Goal: Obtain resource: Download file/media

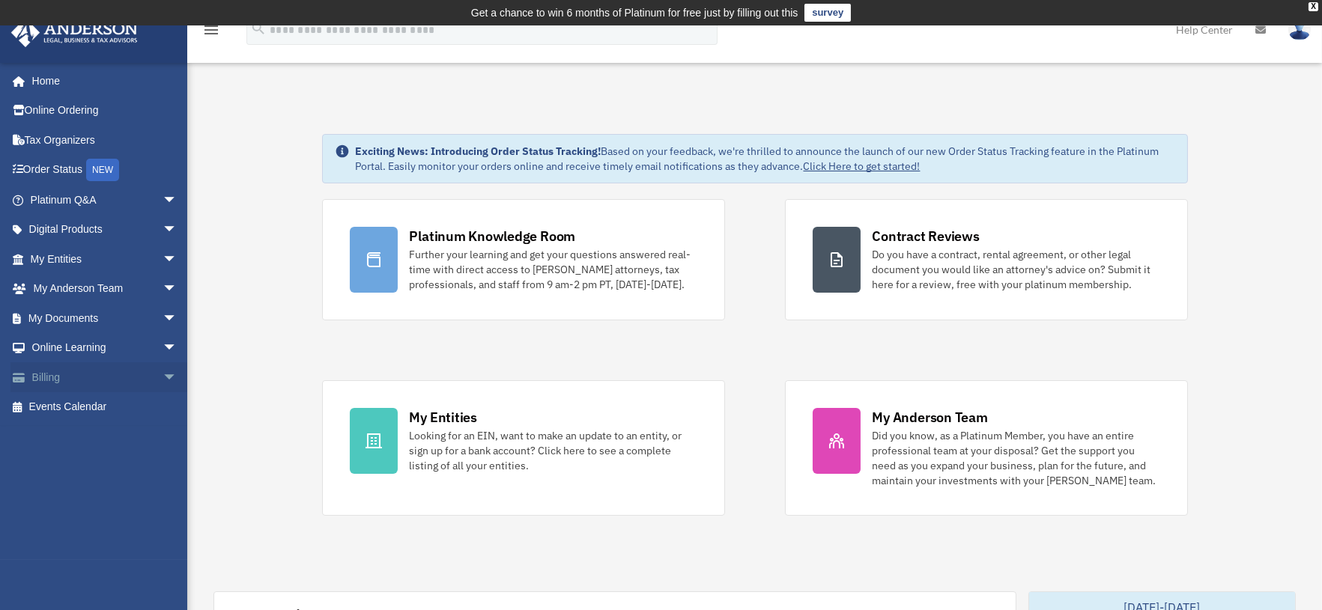
click at [162, 378] on span "arrow_drop_down" at bounding box center [177, 377] width 30 height 31
click at [162, 318] on span "arrow_drop_down" at bounding box center [177, 318] width 30 height 31
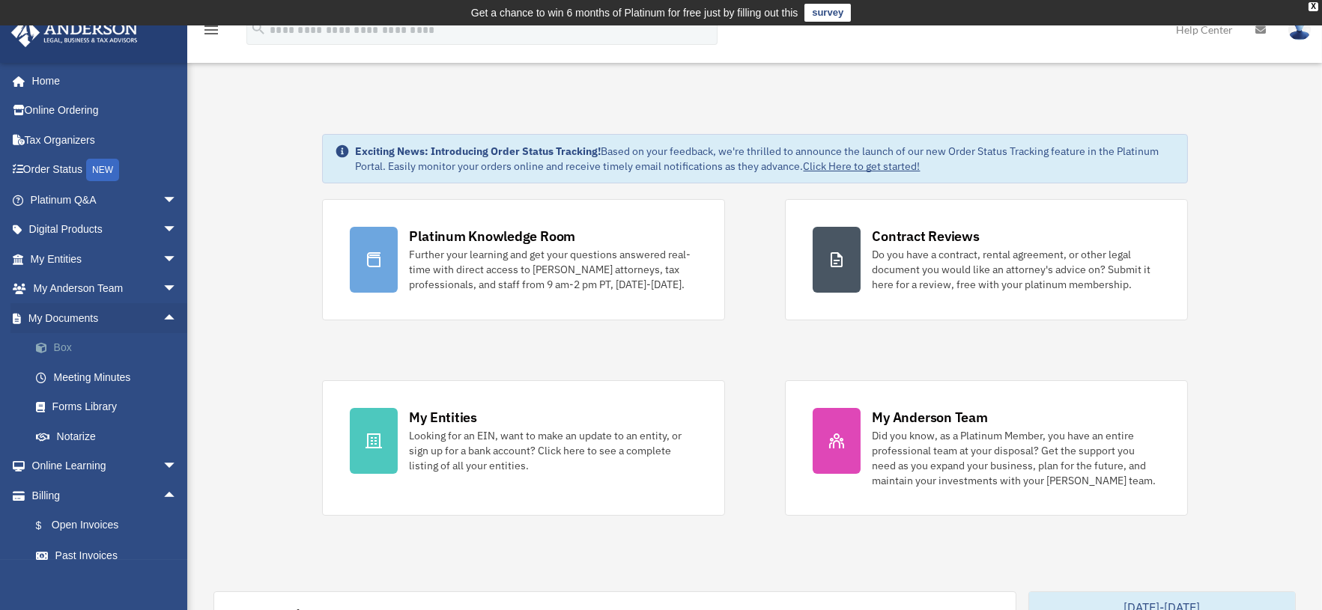
click at [67, 345] on link "Box" at bounding box center [110, 348] width 179 height 30
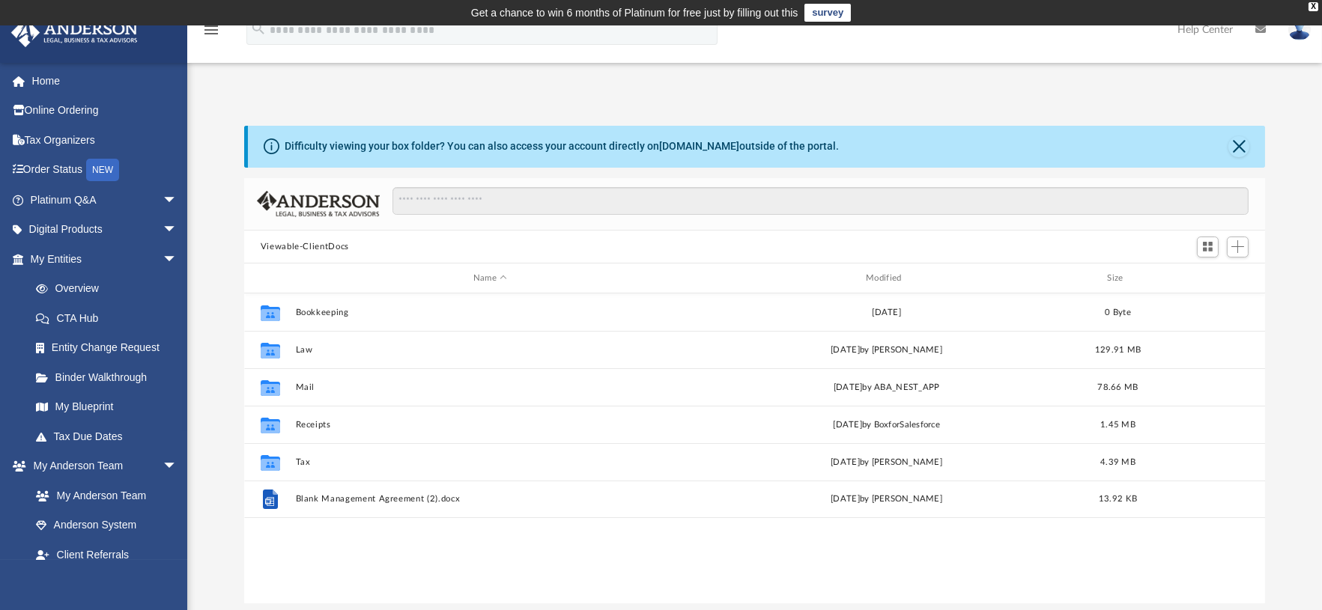
scroll to position [327, 1008]
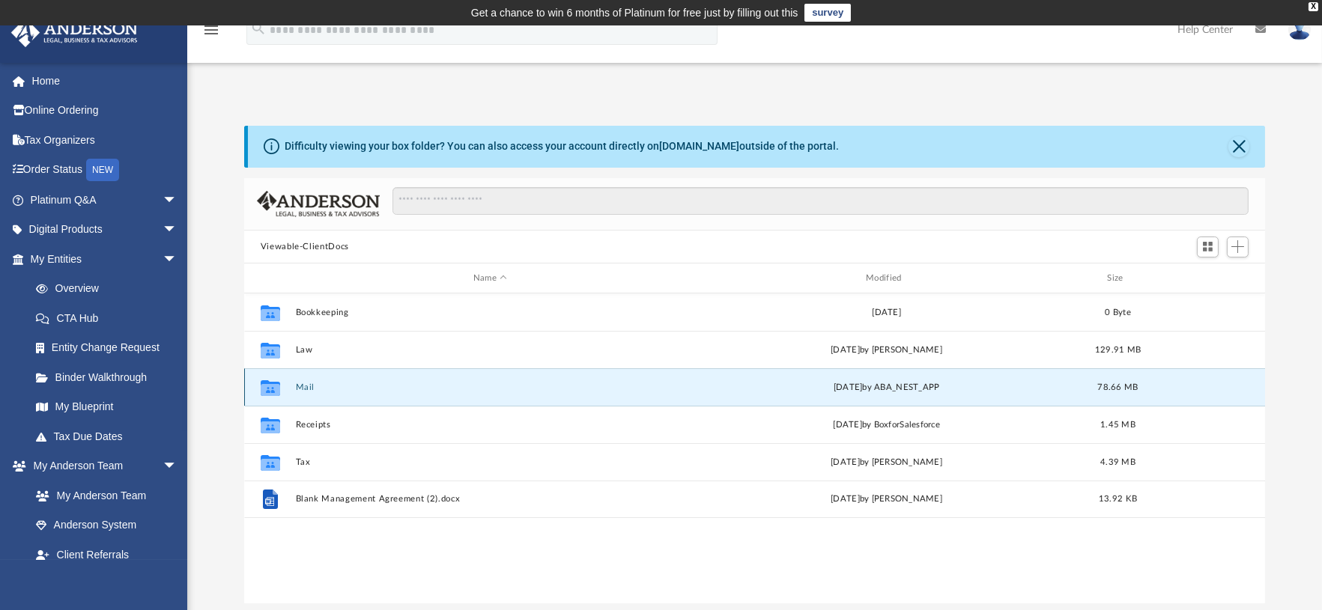
click at [295, 385] on button "Mail" at bounding box center [489, 388] width 389 height 10
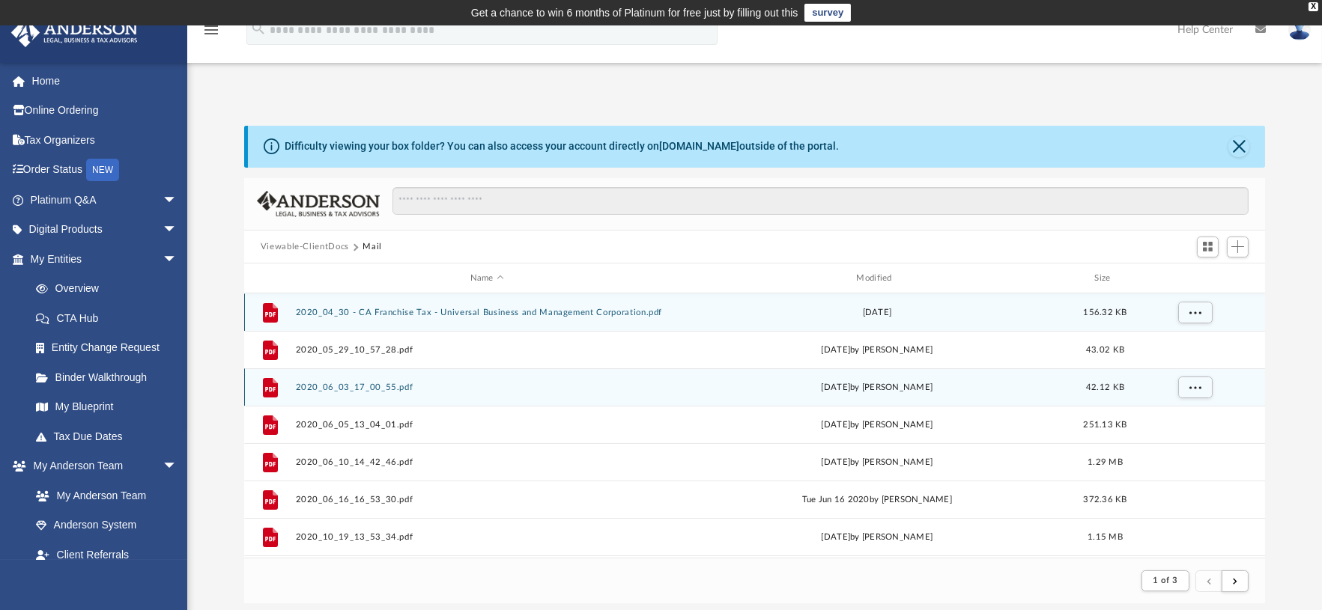
scroll to position [282, 1008]
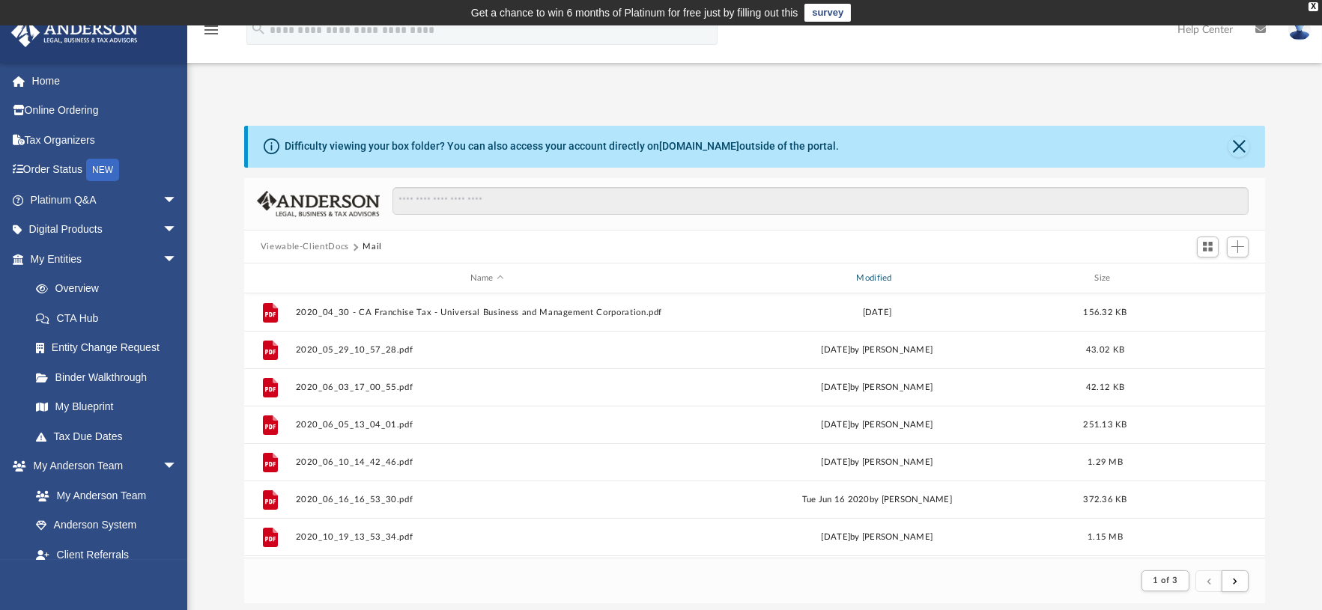
click at [882, 273] on div "Modified" at bounding box center [875, 278] width 383 height 13
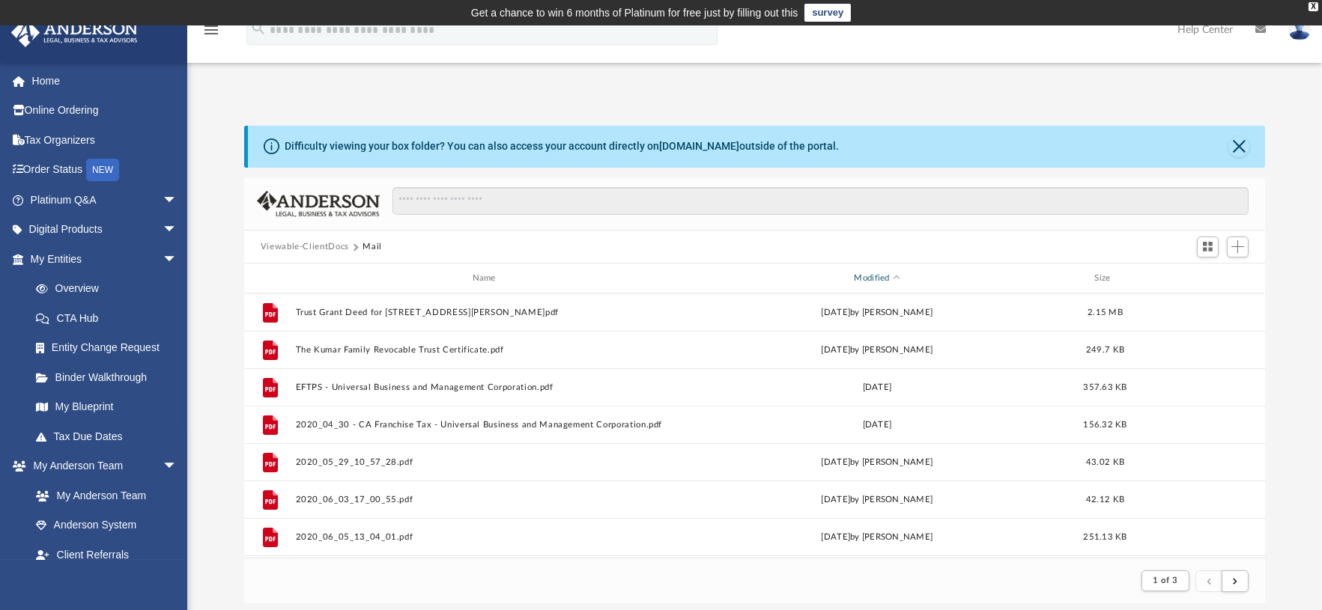
click at [896, 276] on span "Modified" at bounding box center [896, 279] width 6 height 6
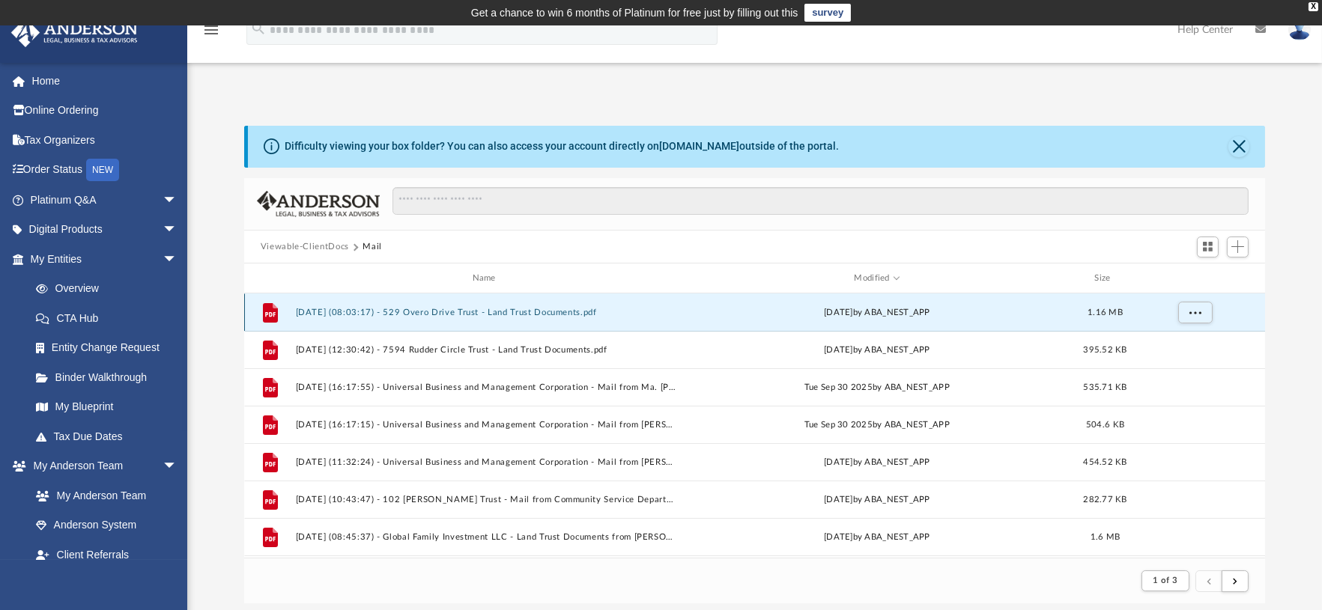
click at [472, 310] on button "[DATE] (08:03:17) - 529 Overo Drive Trust - Land Trust Documents.pdf" at bounding box center [486, 313] width 383 height 10
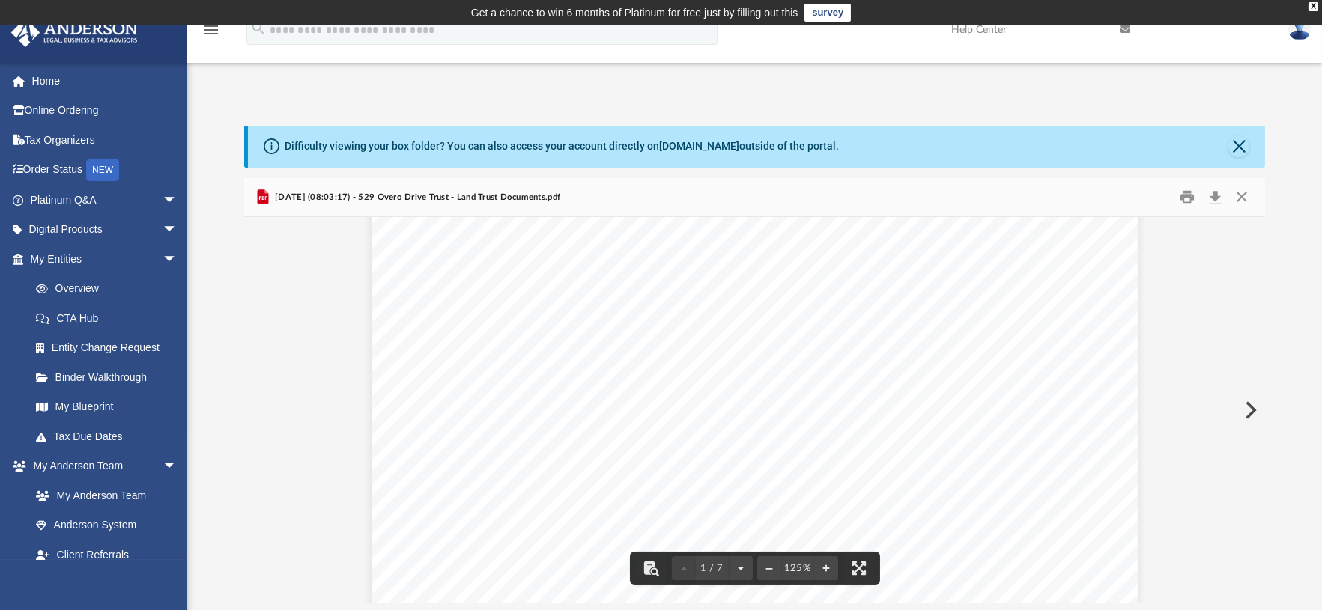
scroll to position [0, 0]
click at [1207, 195] on button "Download" at bounding box center [1214, 197] width 27 height 23
click at [1241, 201] on button "Close" at bounding box center [1241, 197] width 27 height 23
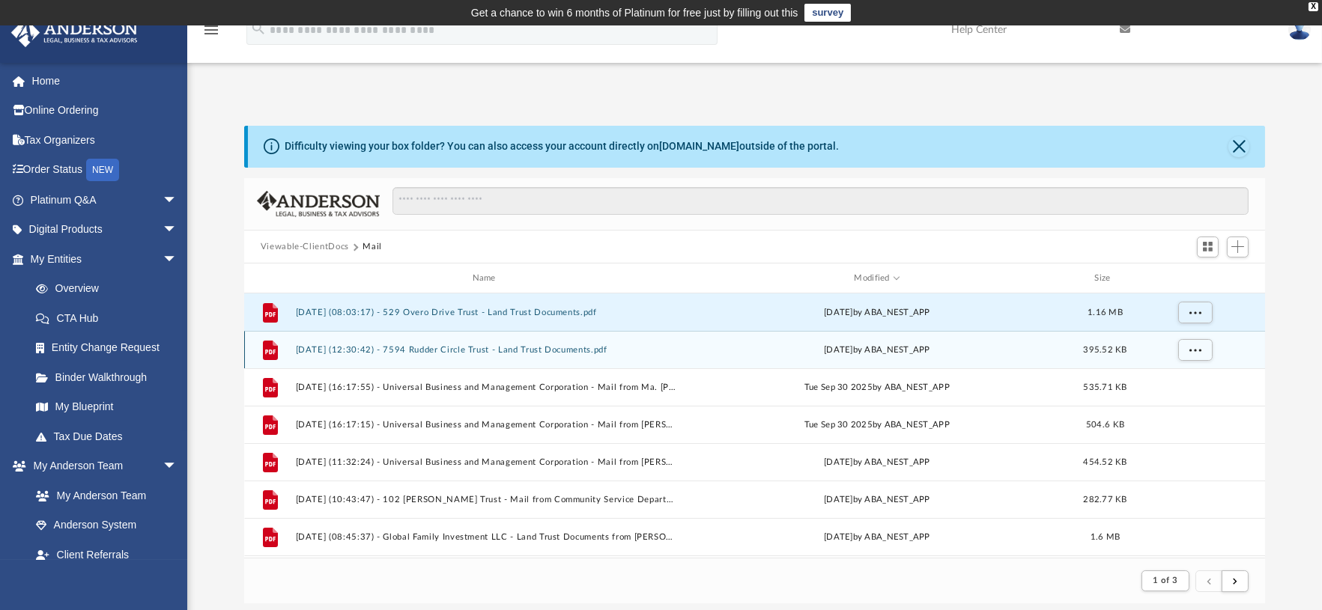
click at [510, 345] on button "[DATE] (12:30:42) - 7594 Rudder Circle Trust - Land Trust Documents.pdf" at bounding box center [486, 350] width 383 height 10
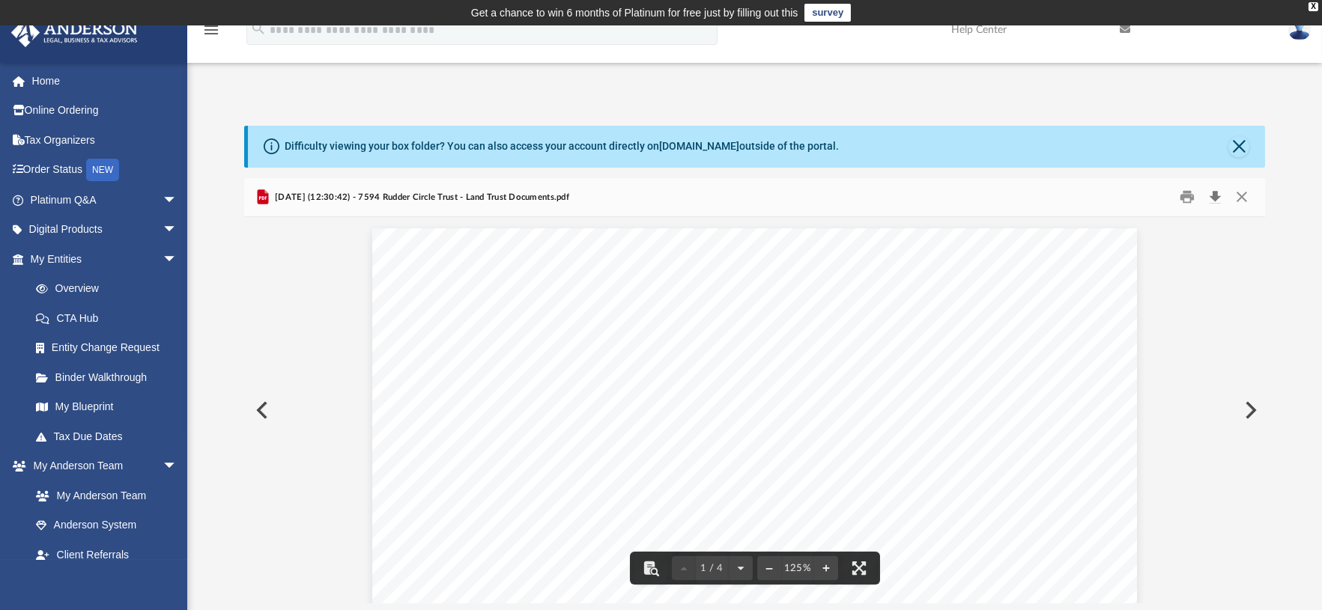
click at [1213, 200] on button "Download" at bounding box center [1214, 197] width 27 height 23
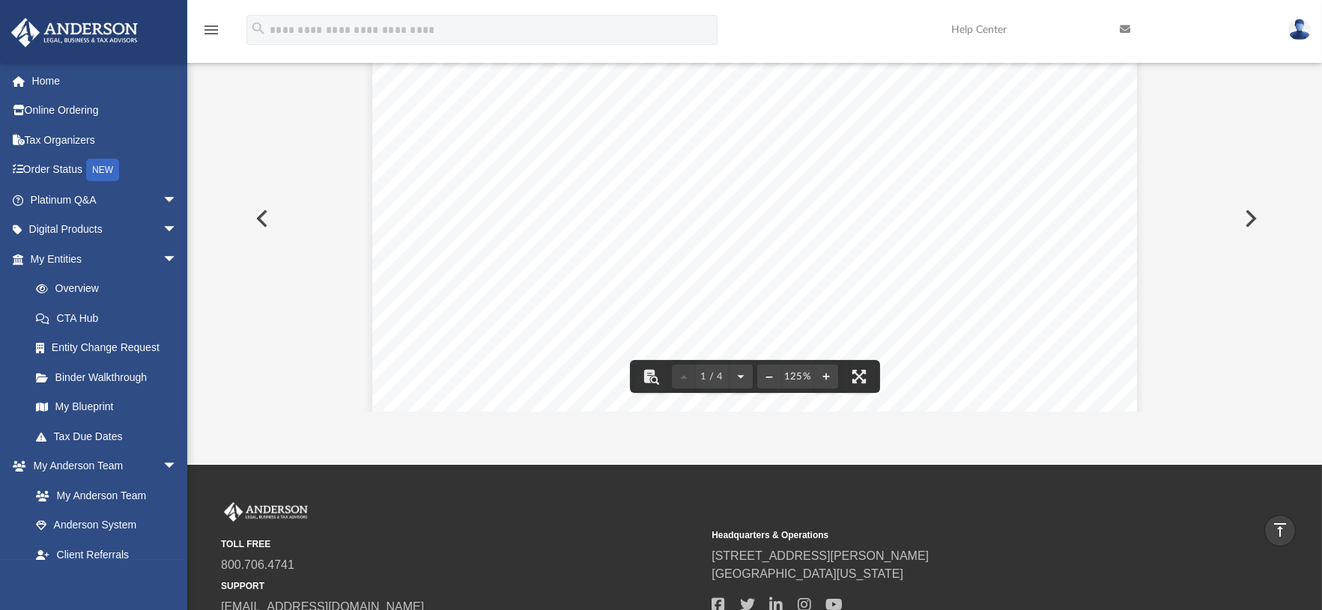
scroll to position [83, 0]
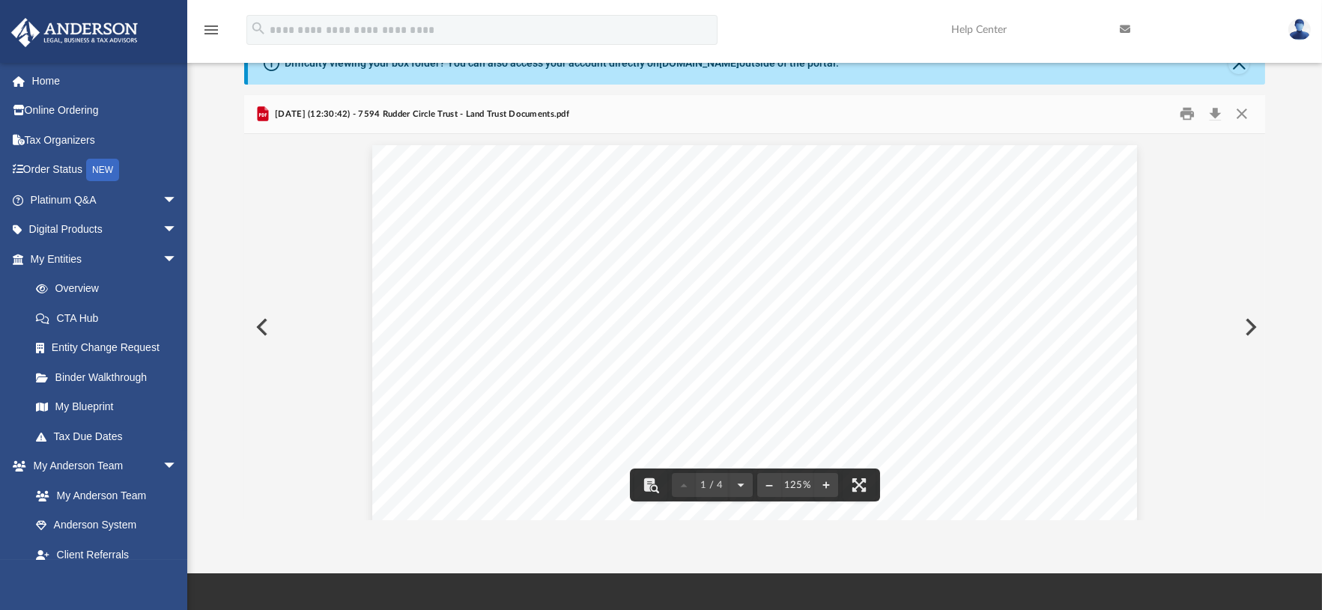
click at [1246, 115] on button "Close" at bounding box center [1241, 114] width 27 height 23
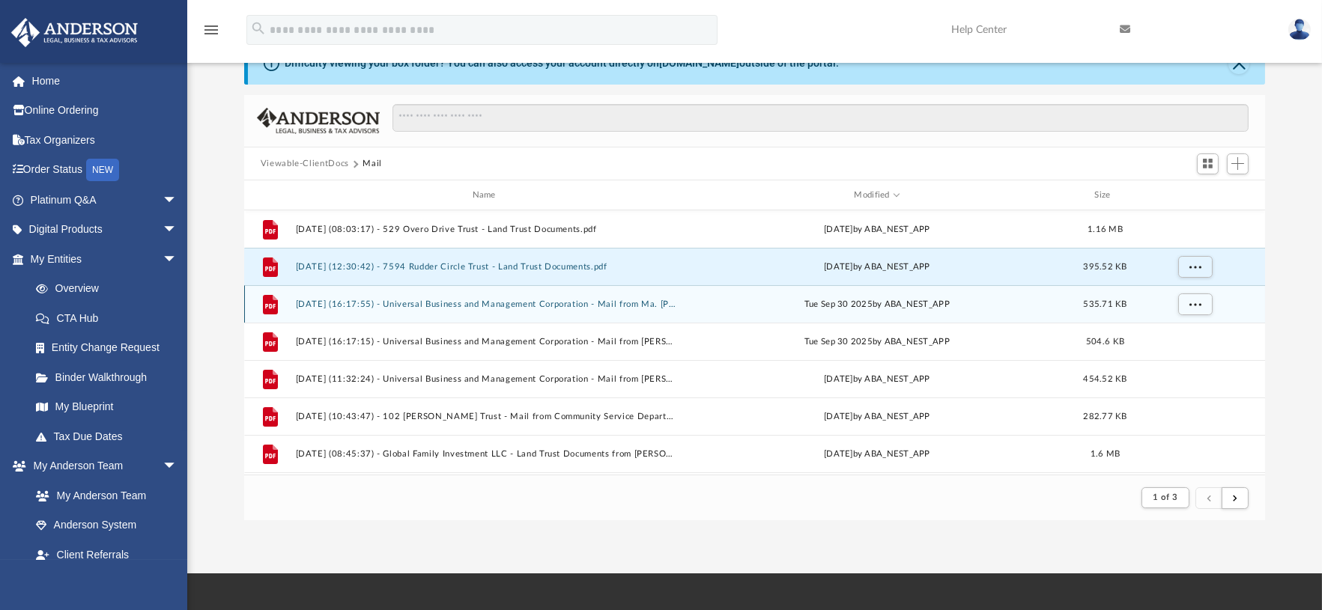
click at [502, 307] on button "[DATE] (16:17:55) - Universal Business and Management Corporation - Mail from M…" at bounding box center [486, 305] width 383 height 10
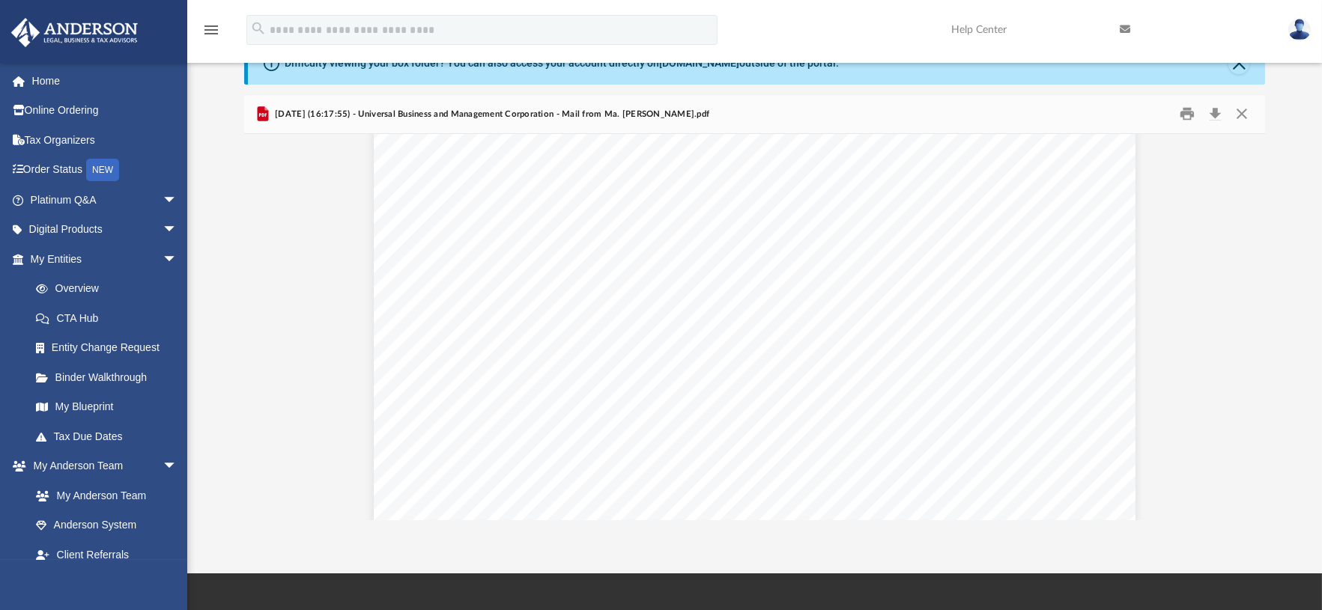
scroll to position [83, 0]
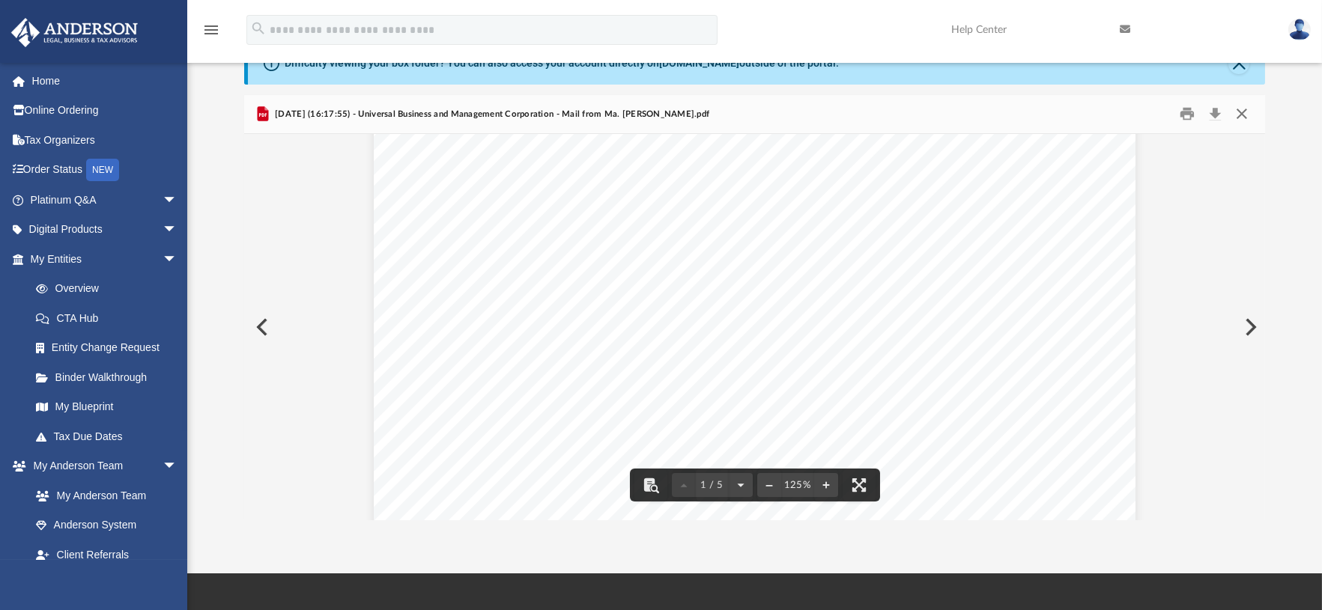
click at [1243, 114] on button "Close" at bounding box center [1241, 114] width 27 height 23
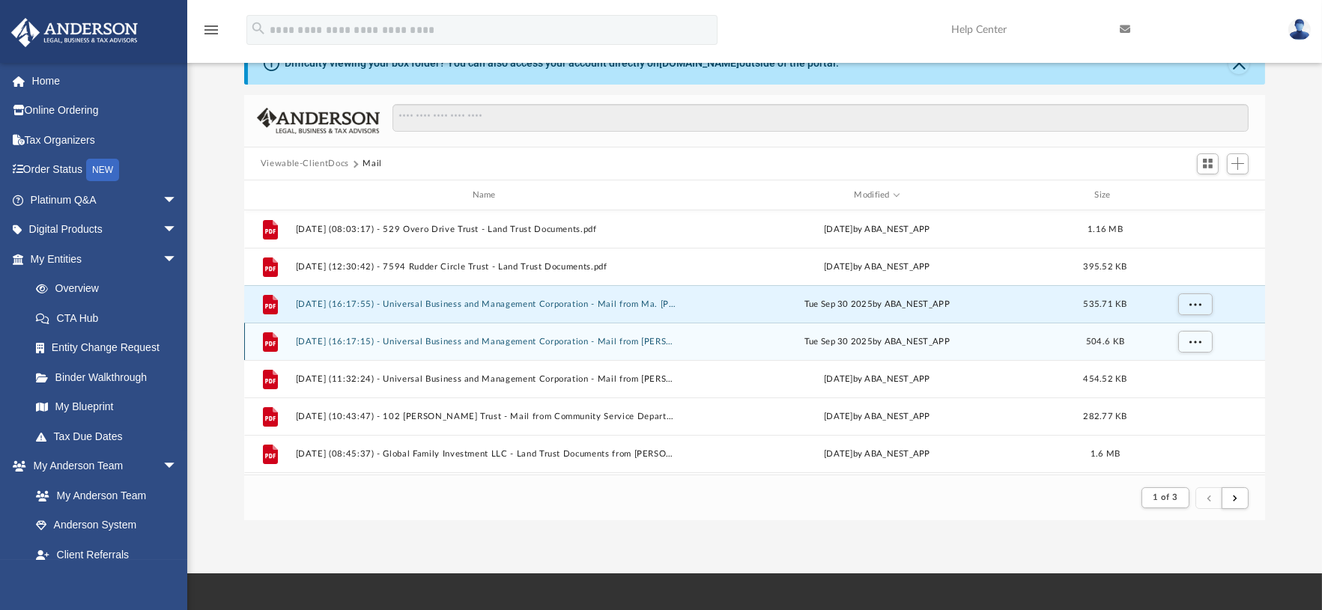
click at [568, 342] on button "[DATE] (16:17:15) - Universal Business and Management Corporation - Mail from […" at bounding box center [486, 342] width 383 height 10
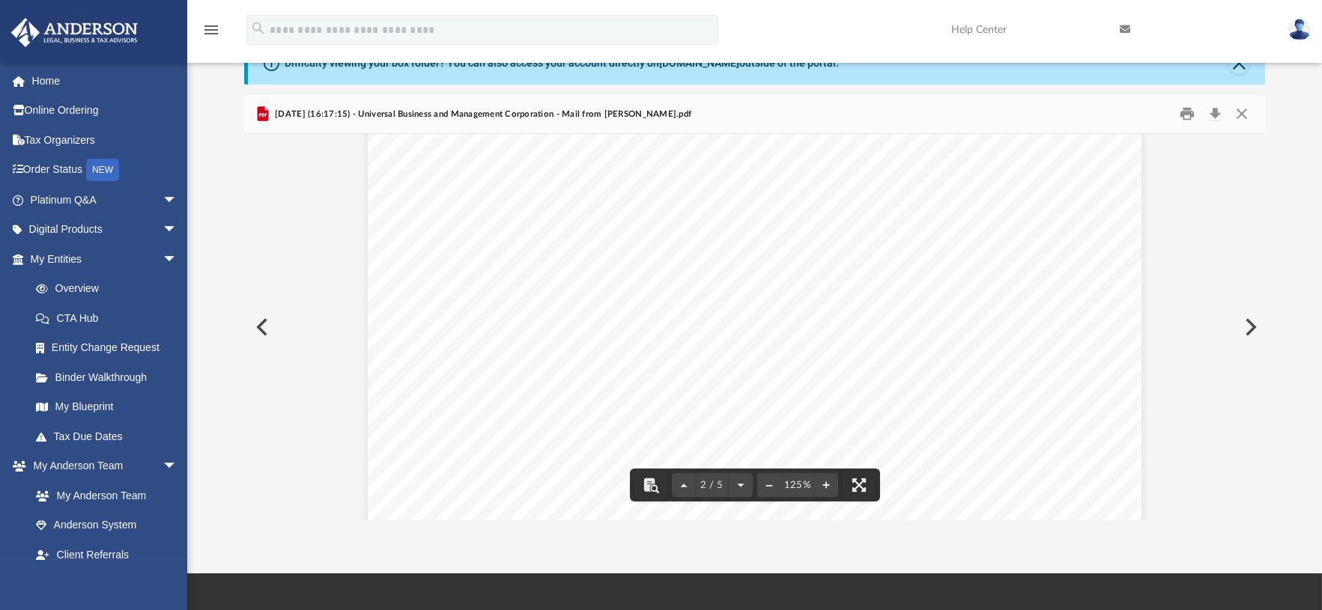
scroll to position [1248, 0]
click at [1242, 116] on button "Close" at bounding box center [1241, 114] width 27 height 23
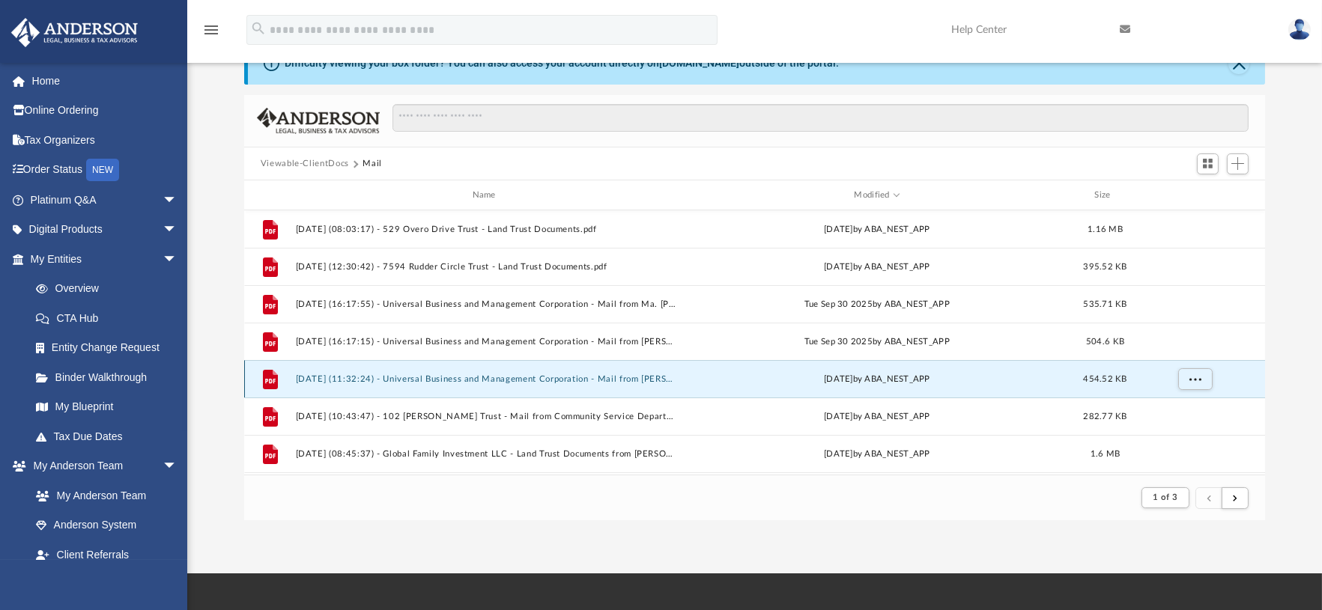
click at [426, 374] on button "[DATE] (11:32:24) - Universal Business and Management Corporation - Mail from […" at bounding box center [486, 379] width 383 height 10
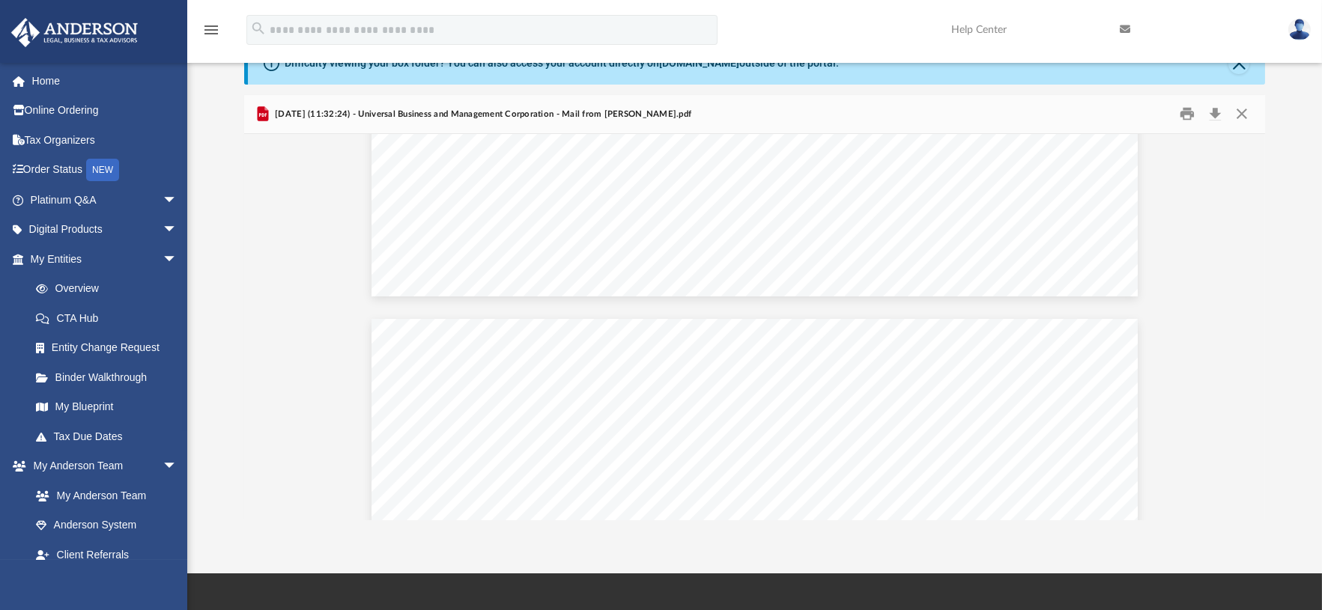
scroll to position [416, 0]
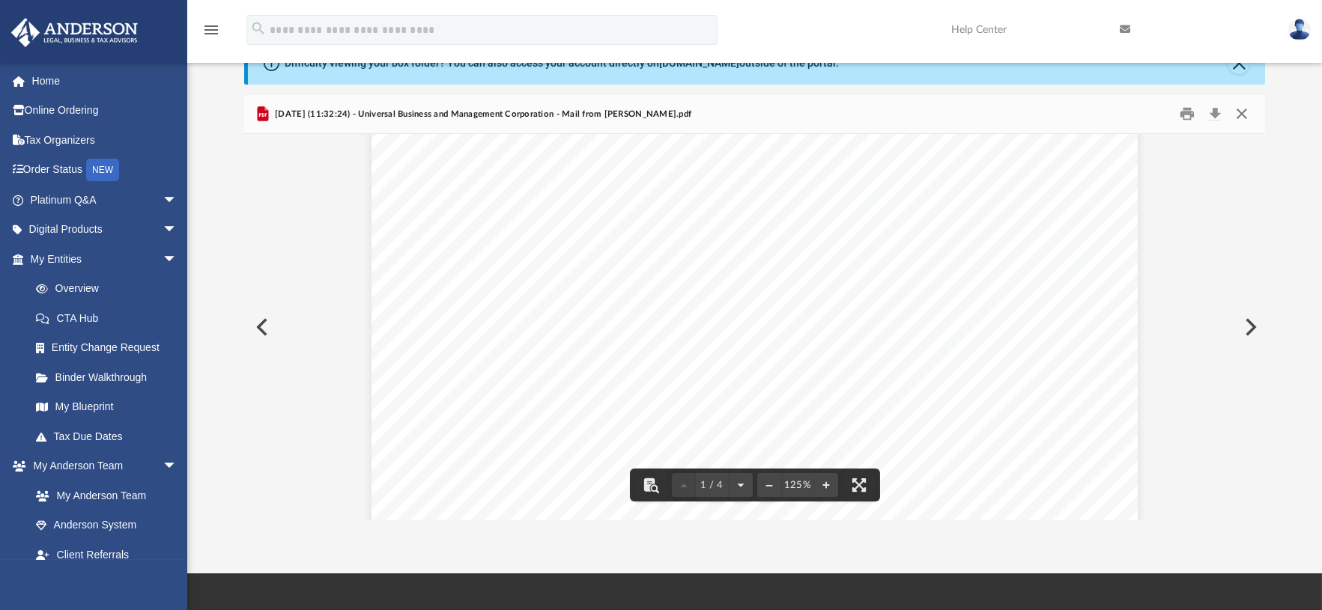
click at [1246, 111] on button "Close" at bounding box center [1241, 114] width 27 height 23
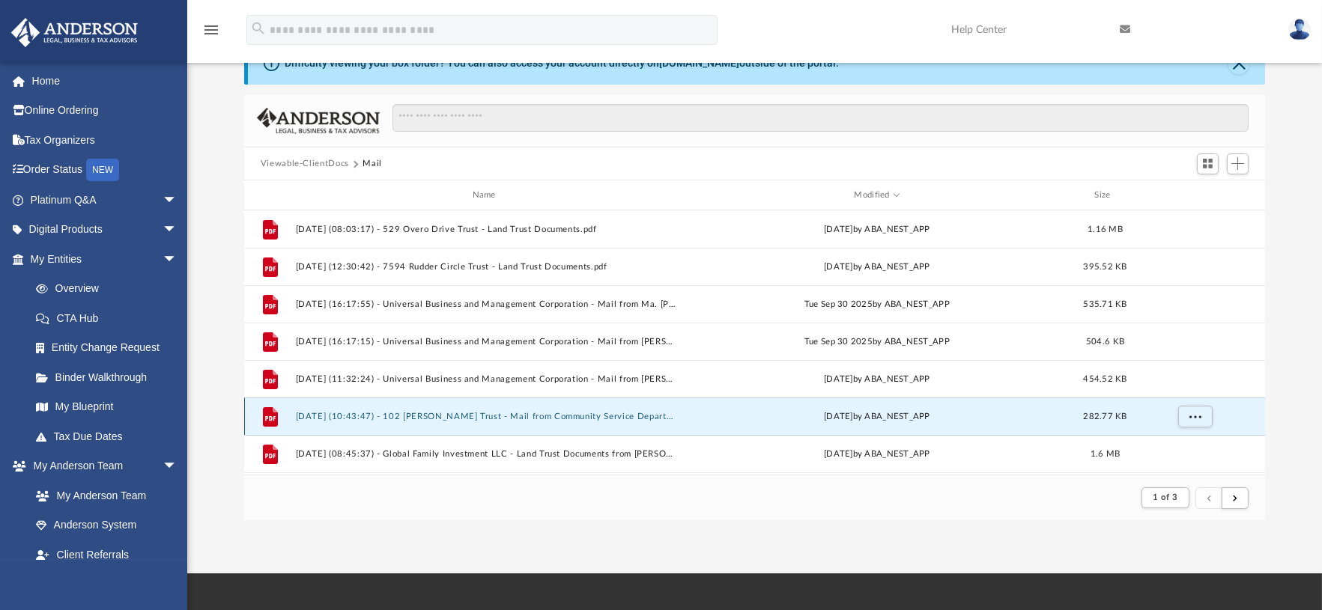
click at [550, 416] on button "[DATE] (10:43:47) - 102 [PERSON_NAME] Trust - Mail from Community Service Depar…" at bounding box center [486, 417] width 383 height 10
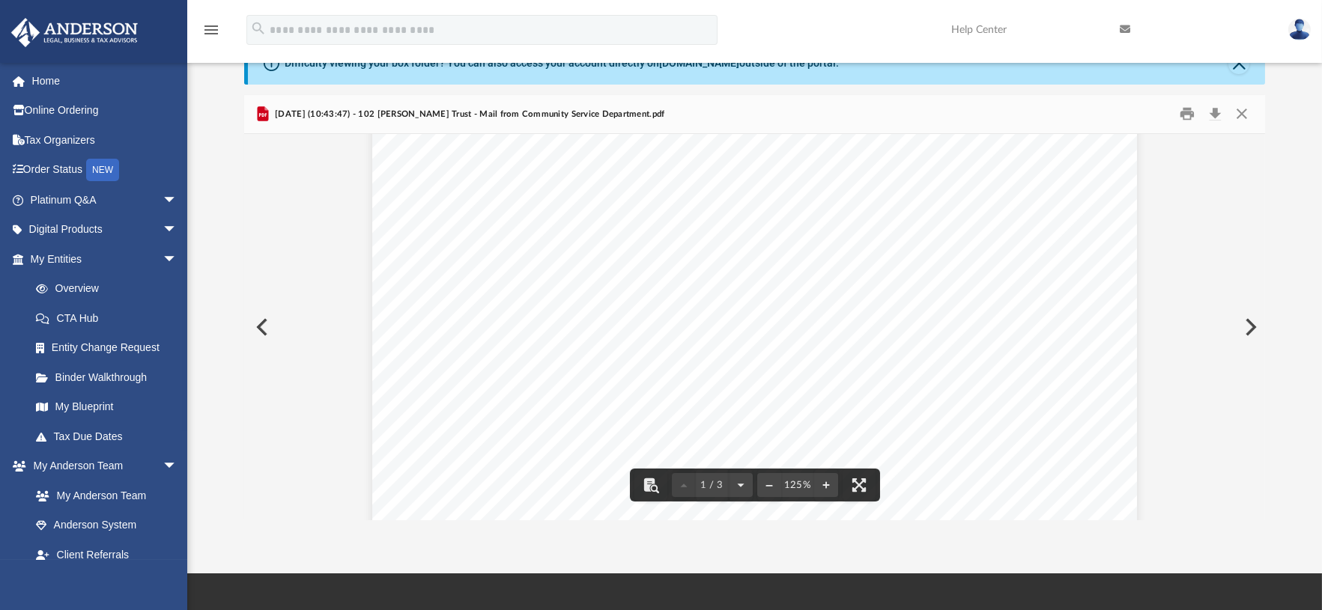
scroll to position [0, 0]
click at [1248, 109] on button "Close" at bounding box center [1241, 114] width 27 height 23
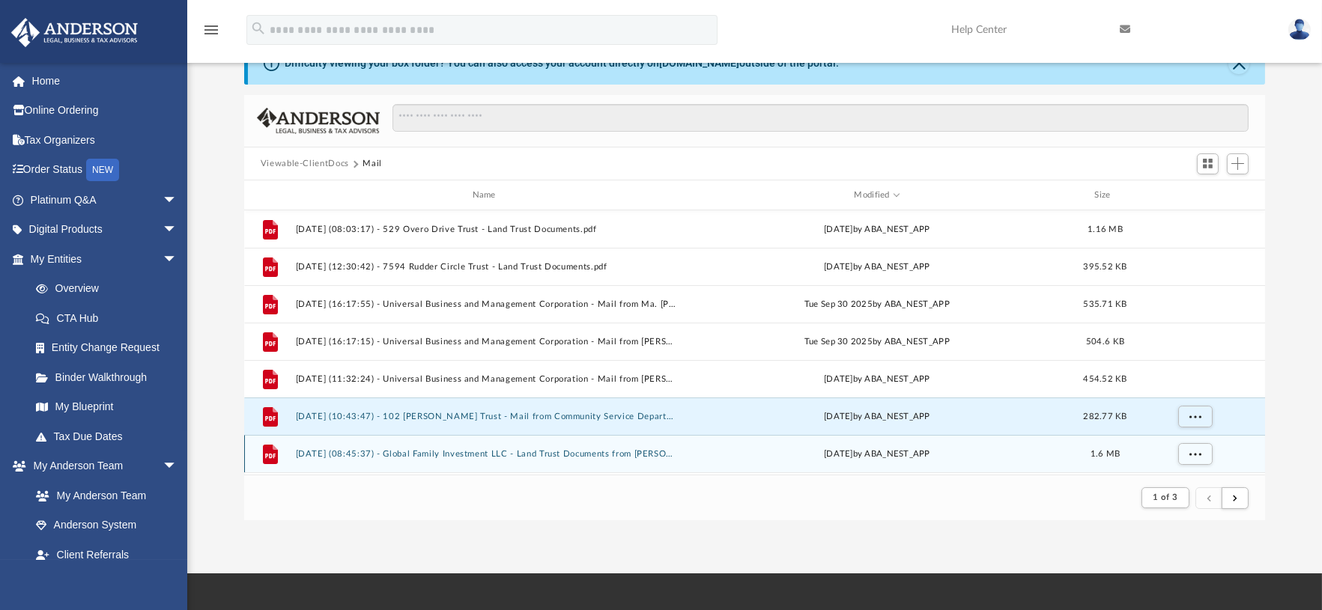
click at [481, 455] on button "[DATE] (08:45:37) - Global Family Investment LLC - Land Trust Documents from [P…" at bounding box center [486, 454] width 383 height 10
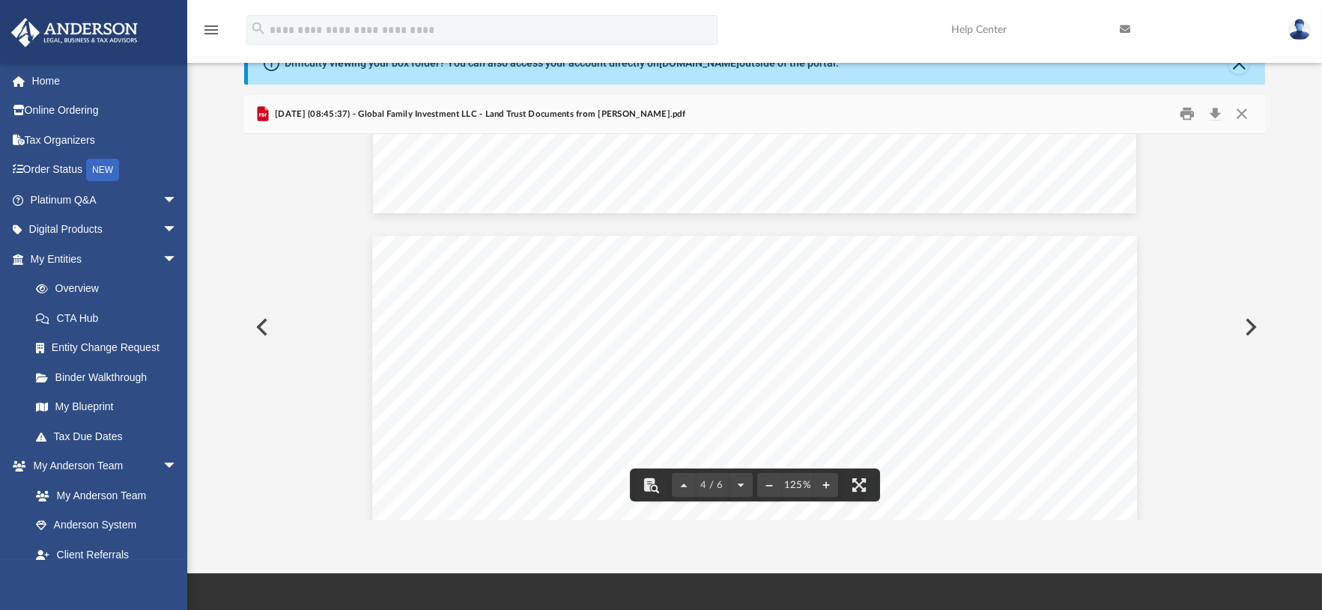
scroll to position [2579, 0]
